Goal: Find specific page/section: Find specific page/section

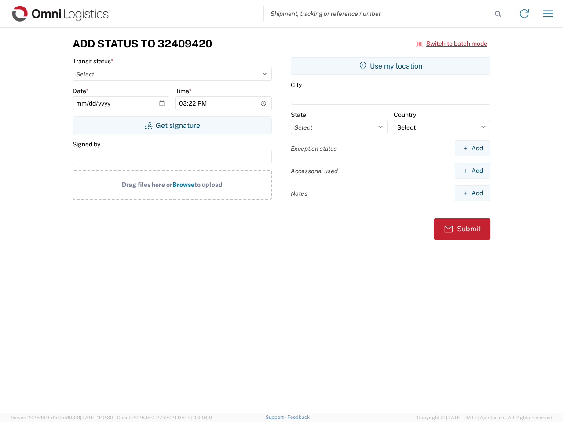
click at [378, 14] on input "search" at bounding box center [378, 13] width 228 height 17
click at [498, 14] on icon at bounding box center [498, 14] width 12 height 12
click at [524, 14] on icon at bounding box center [524, 14] width 14 height 14
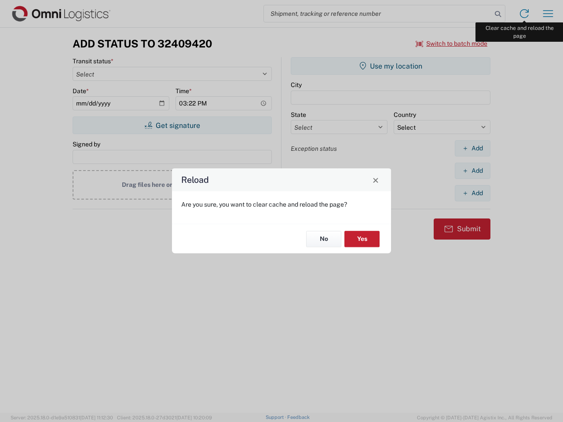
click at [548, 14] on div "Reload Are you sure, you want to clear cache and reload the page? No Yes" at bounding box center [281, 211] width 563 height 422
click at [452, 44] on div "Reload Are you sure, you want to clear cache and reload the page? No Yes" at bounding box center [281, 211] width 563 height 422
click at [172, 125] on div "Reload Are you sure, you want to clear cache and reload the page? No Yes" at bounding box center [281, 211] width 563 height 422
click at [391, 66] on div "Reload Are you sure, you want to clear cache and reload the page? No Yes" at bounding box center [281, 211] width 563 height 422
click at [472, 148] on div "Reload Are you sure, you want to clear cache and reload the page? No Yes" at bounding box center [281, 211] width 563 height 422
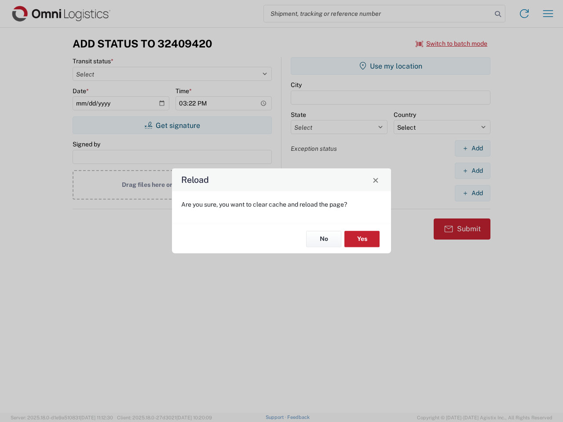
click at [472, 171] on div "Reload Are you sure, you want to clear cache and reload the page? No Yes" at bounding box center [281, 211] width 563 height 422
click at [472, 193] on div "Reload Are you sure, you want to clear cache and reload the page? No Yes" at bounding box center [281, 211] width 563 height 422
